Goal: Information Seeking & Learning: Learn about a topic

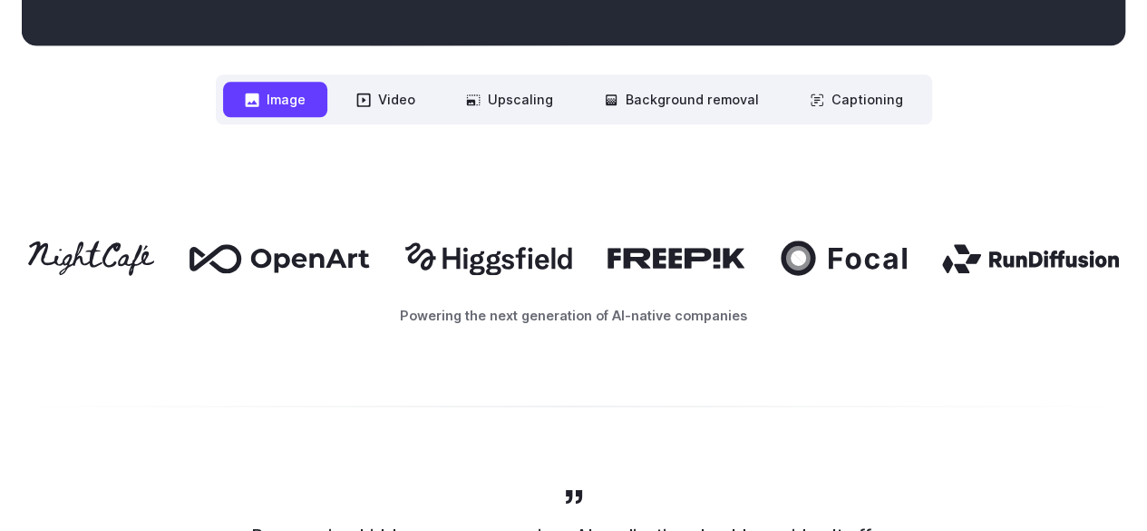
scroll to position [816, 0]
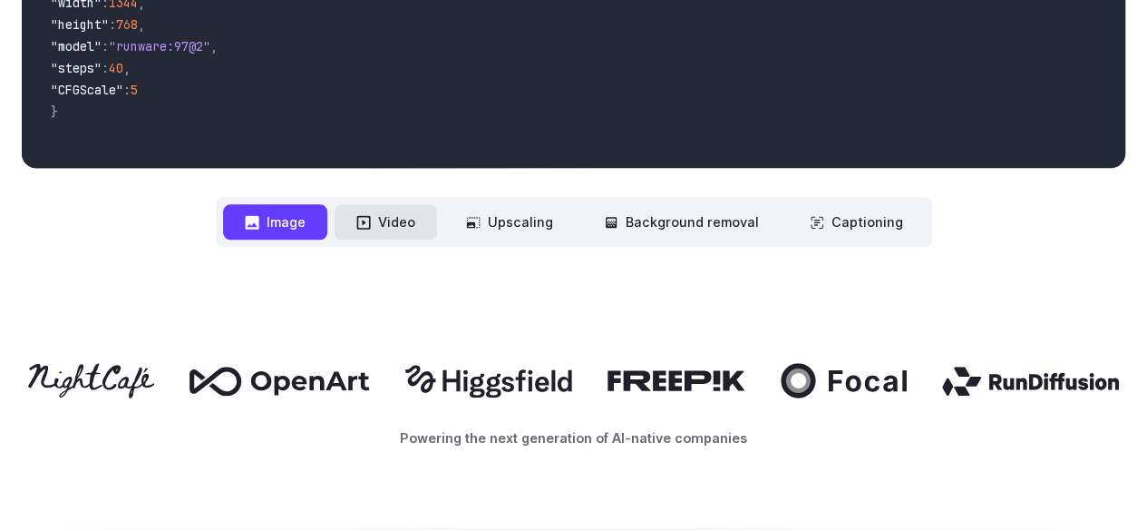
click at [420, 224] on button "Video" at bounding box center [386, 221] width 102 height 35
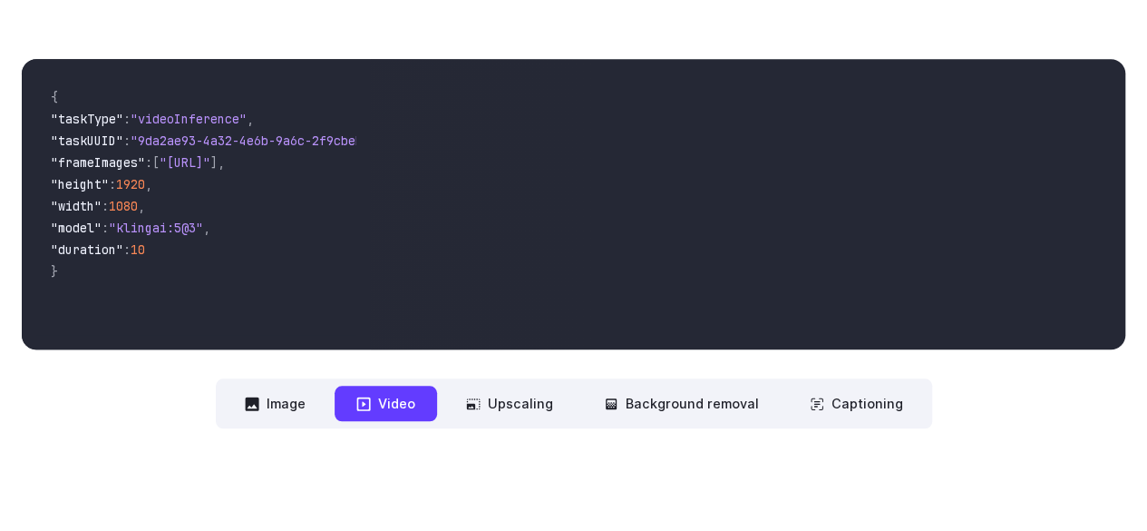
scroll to position [635, 0]
click at [522, 415] on button "Upscaling" at bounding box center [509, 402] width 131 height 35
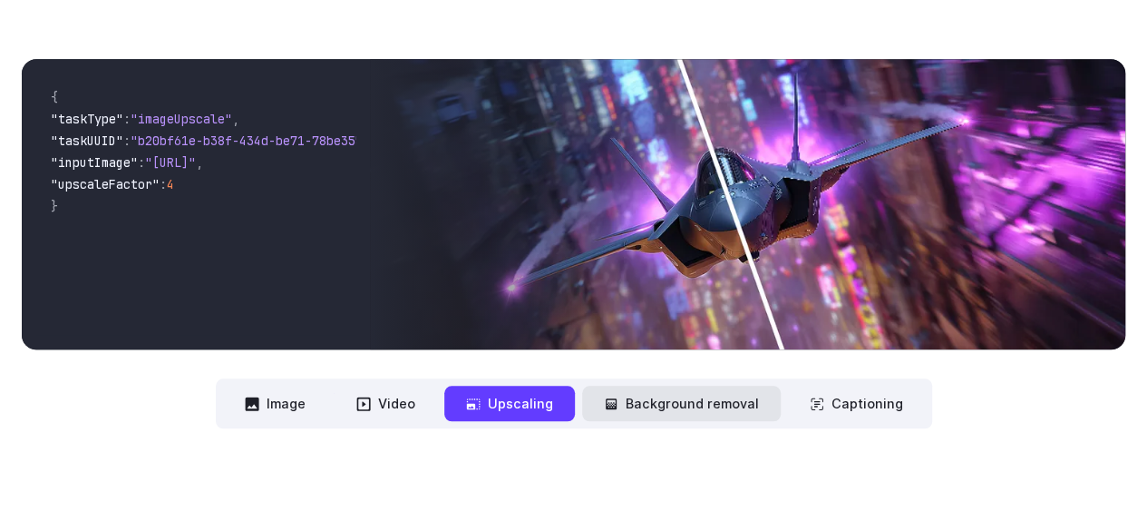
click at [649, 414] on button "Background removal" at bounding box center [681, 402] width 199 height 35
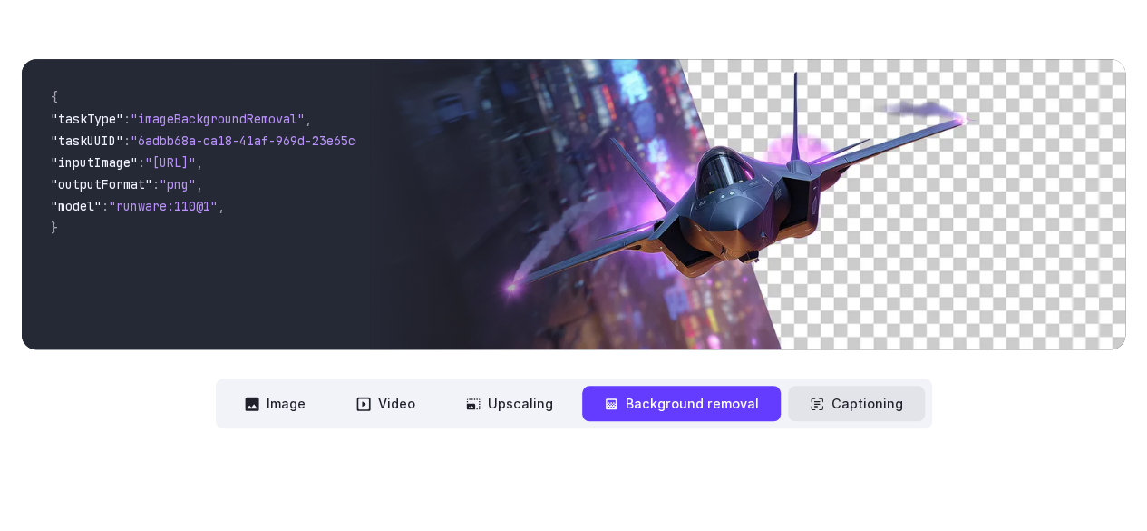
click at [889, 405] on button "Captioning" at bounding box center [856, 402] width 137 height 35
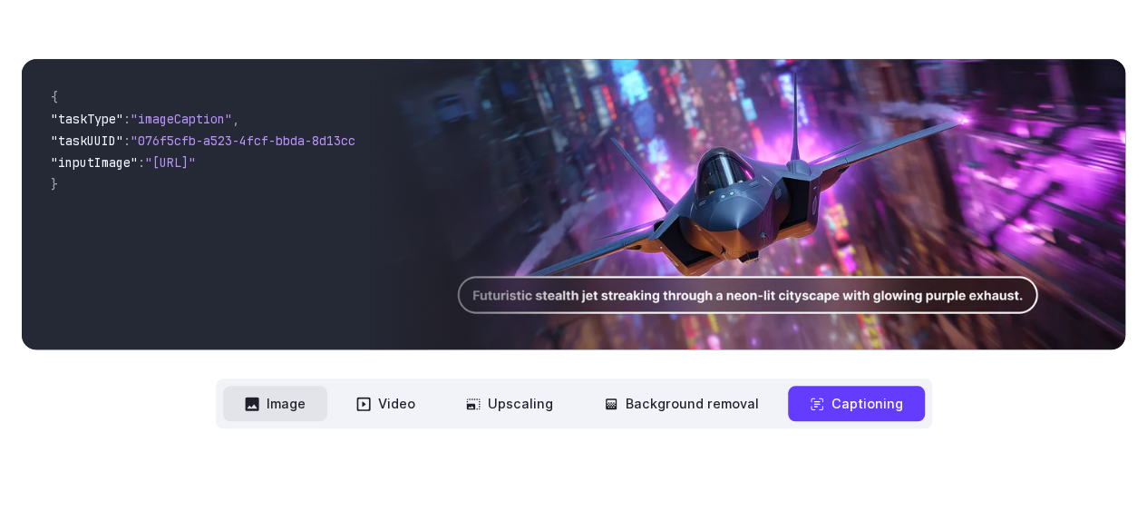
click at [299, 407] on button "Image" at bounding box center [275, 402] width 104 height 35
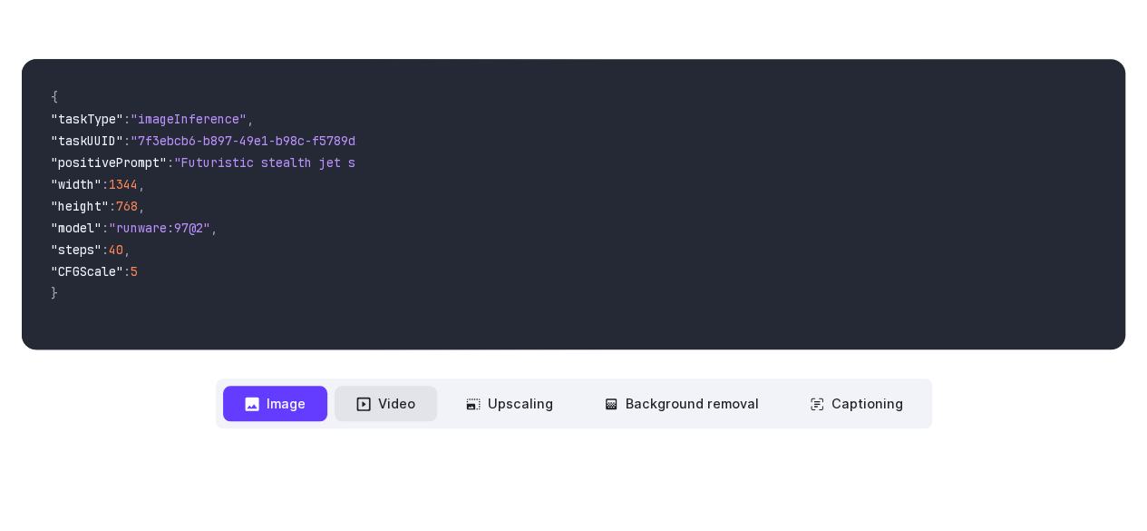
click at [394, 417] on button "Video" at bounding box center [386, 402] width 102 height 35
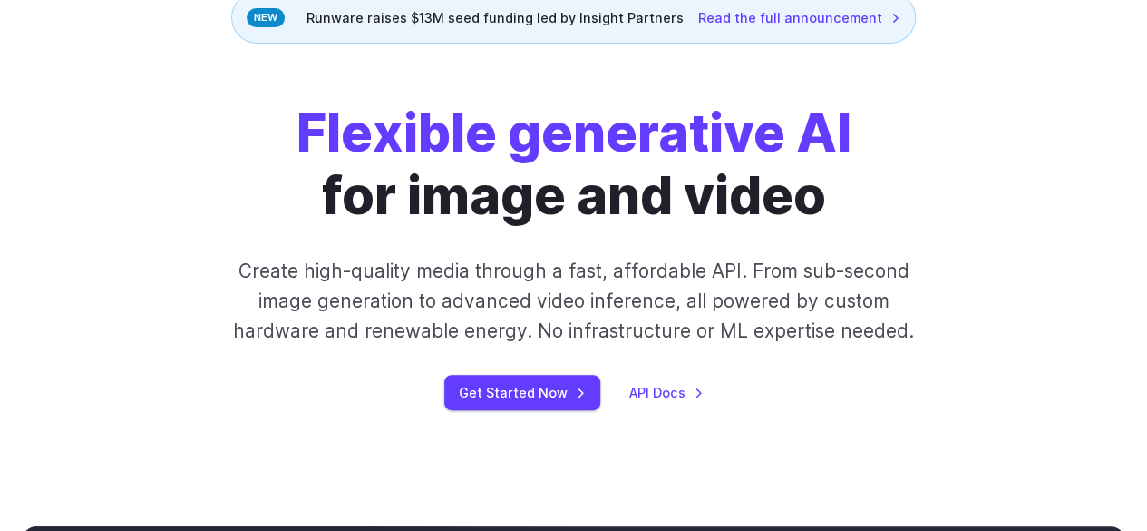
scroll to position [0, 0]
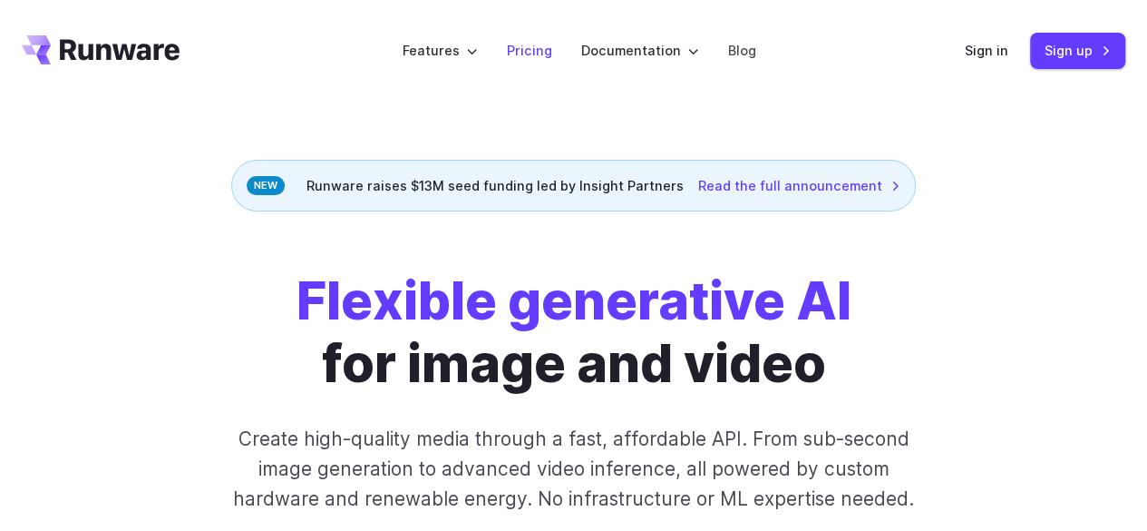
click at [526, 54] on link "Pricing" at bounding box center [529, 50] width 45 height 21
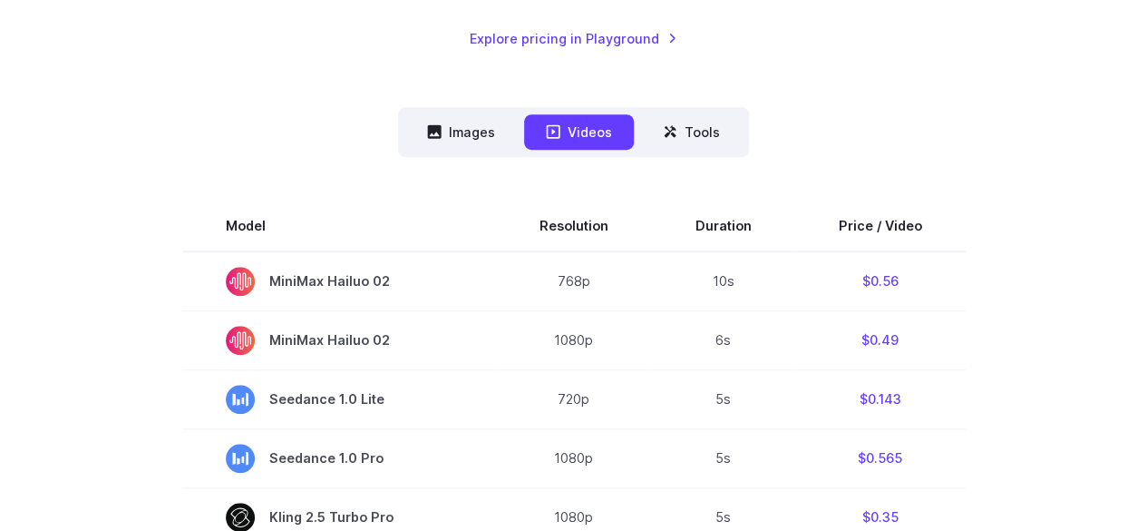
scroll to position [453, 0]
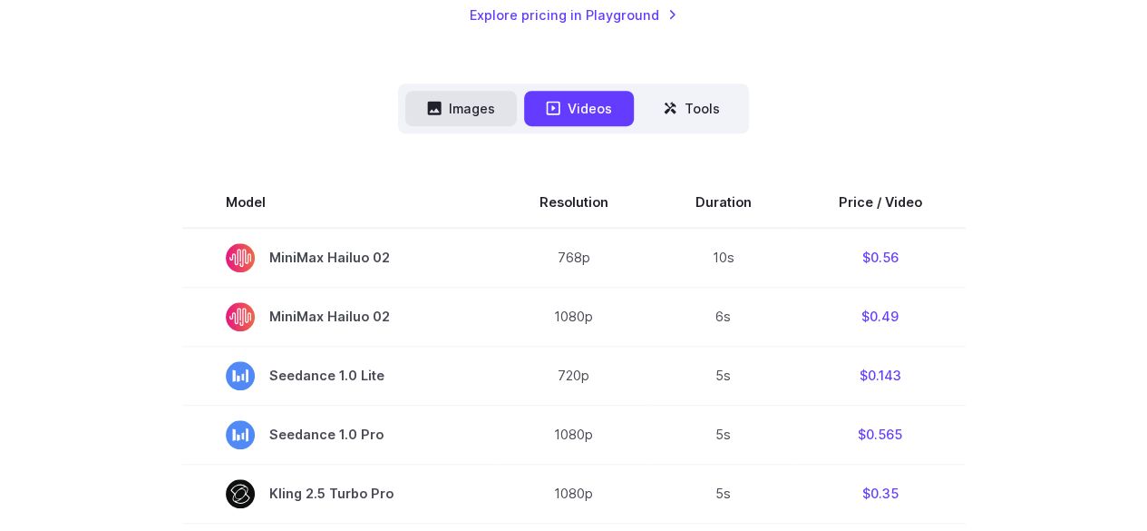
click at [445, 121] on button "Images" at bounding box center [461, 108] width 112 height 35
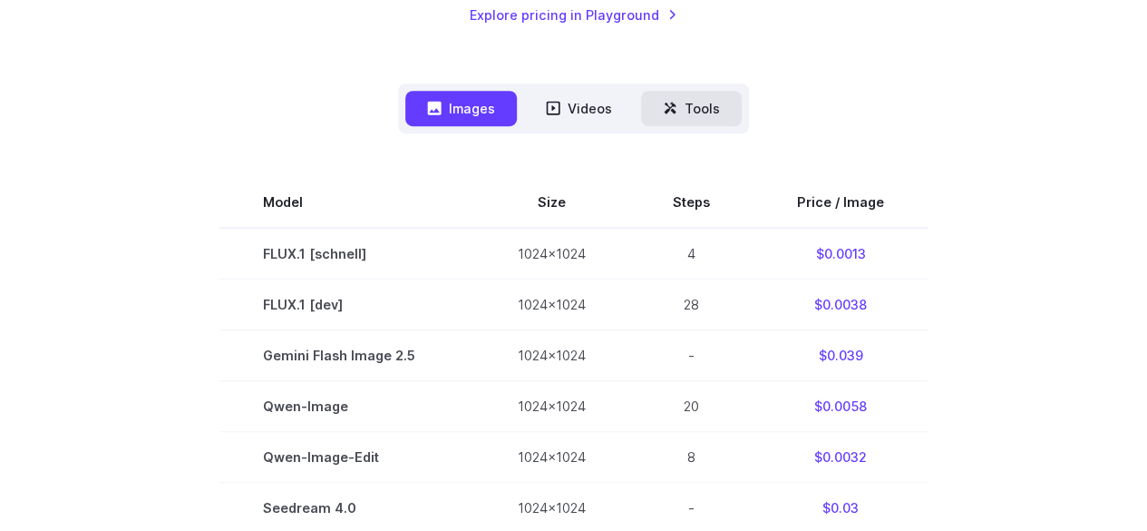
click at [708, 124] on button "Tools" at bounding box center [691, 108] width 101 height 35
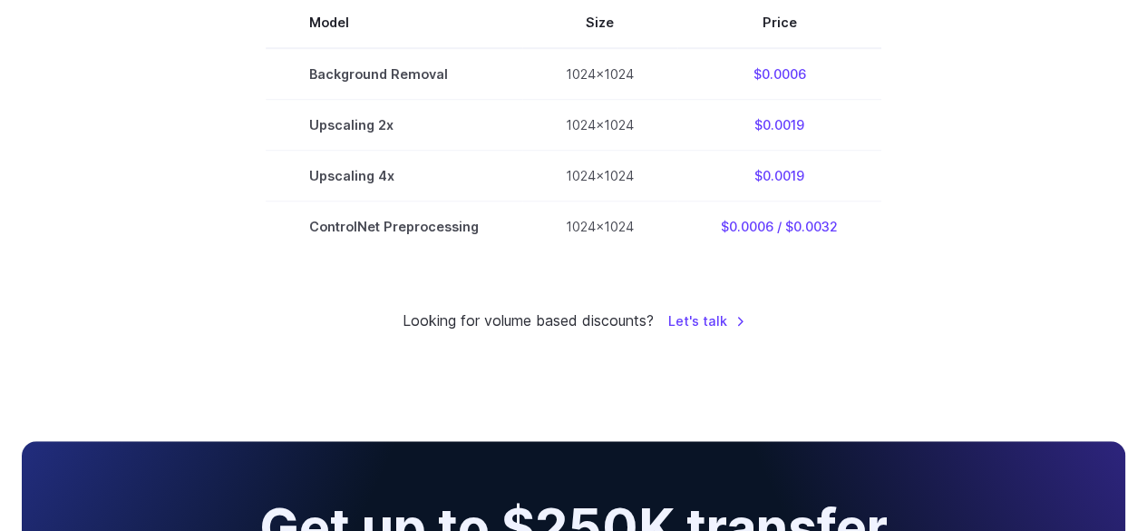
scroll to position [635, 0]
